Goal: Find contact information: Find contact information

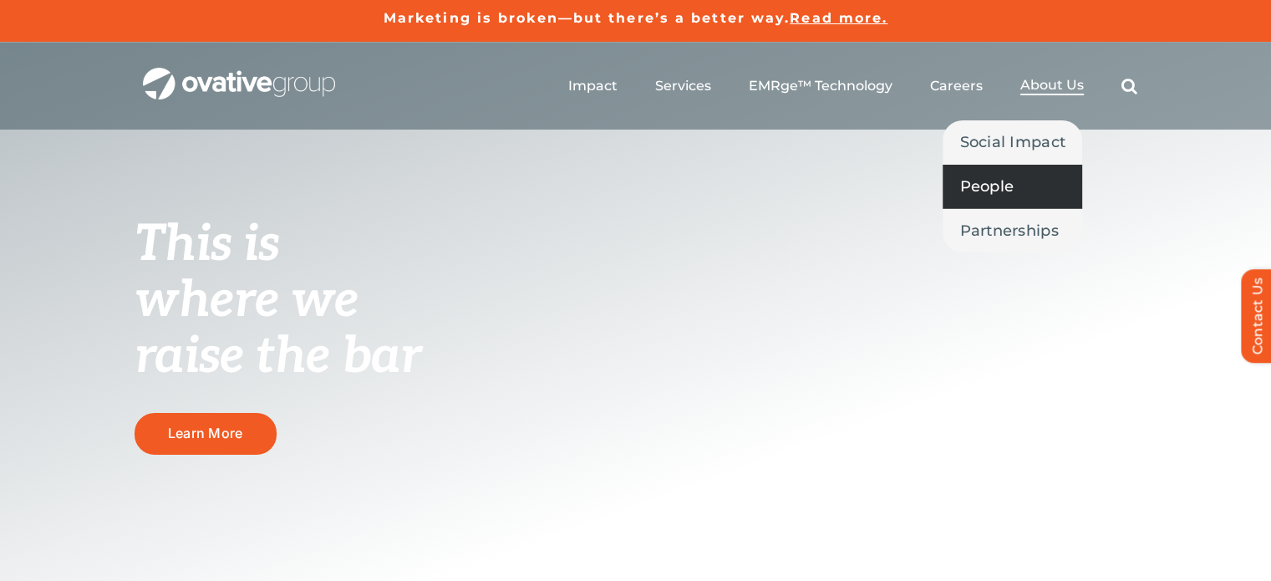
click at [992, 189] on span "People" at bounding box center [986, 186] width 54 height 23
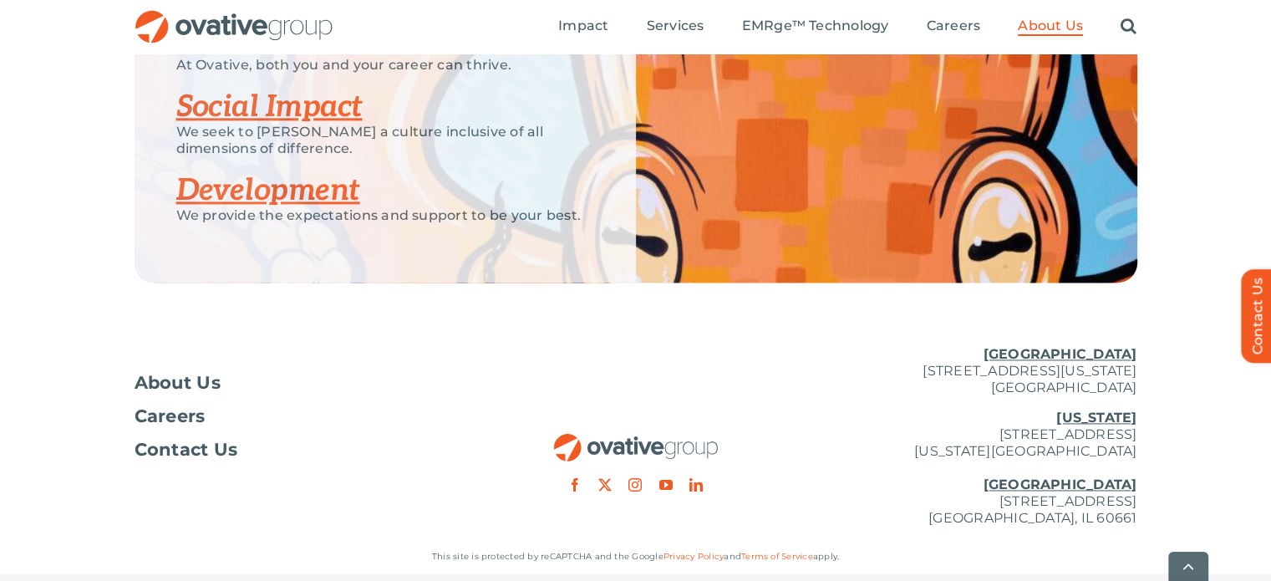
scroll to position [2360, 0]
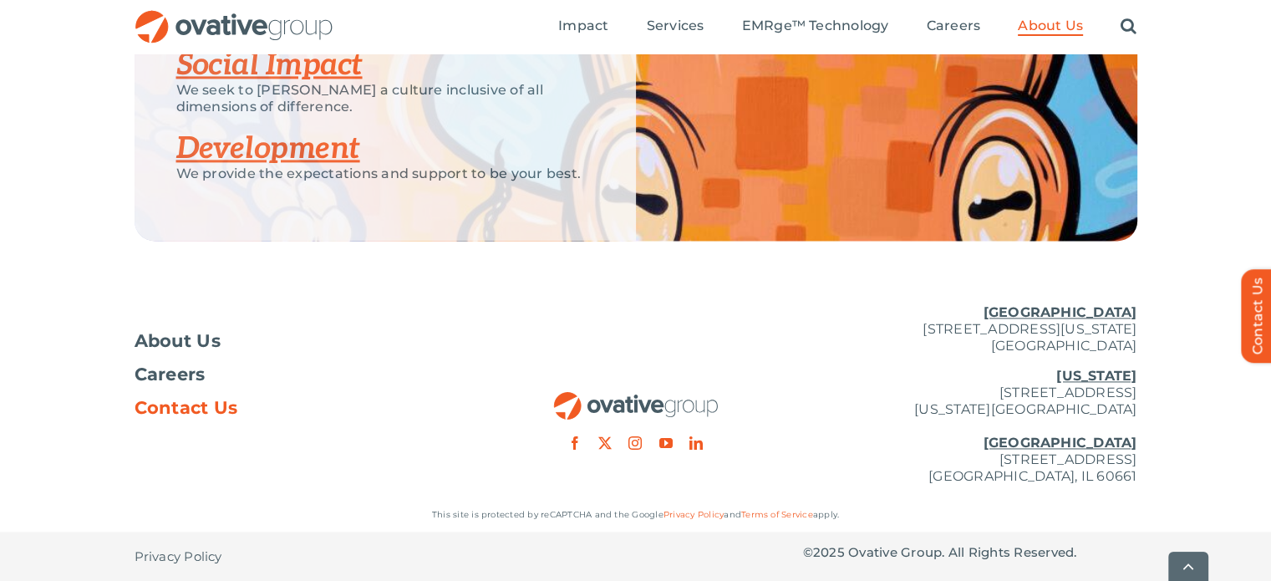
click at [205, 403] on span "Contact Us" at bounding box center [187, 407] width 104 height 17
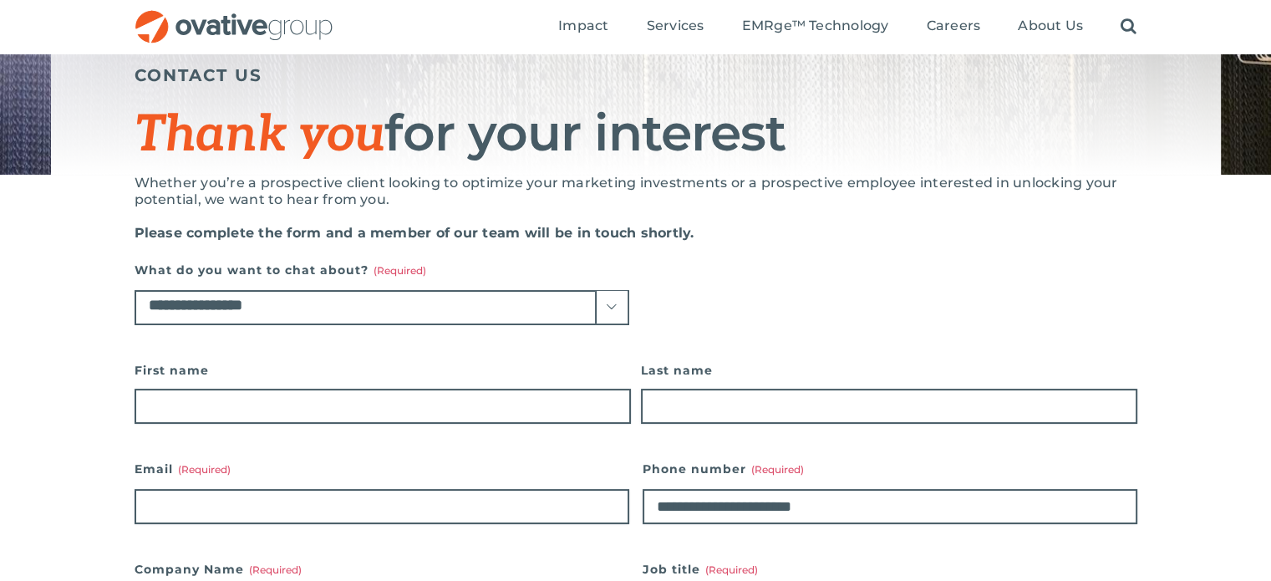
scroll to position [167, 0]
